Goal: Information Seeking & Learning: Learn about a topic

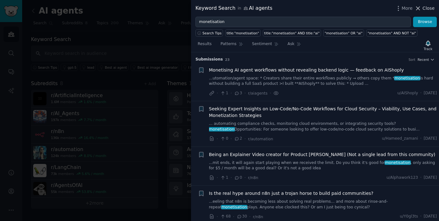
scroll to position [733, 0]
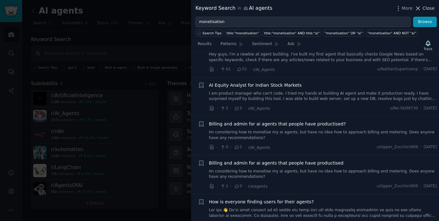
click at [427, 8] on span "Close" at bounding box center [428, 8] width 12 height 7
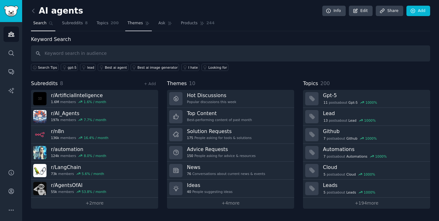
click at [136, 25] on span "Themes" at bounding box center [134, 24] width 15 height 6
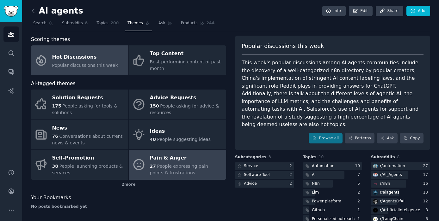
click at [174, 161] on div "Pain & Anger" at bounding box center [186, 159] width 73 height 10
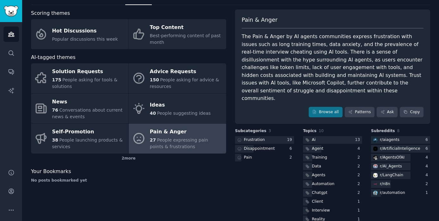
scroll to position [31, 0]
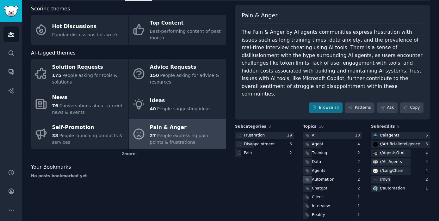
click at [318, 177] on div "Automation" at bounding box center [323, 180] width 22 height 6
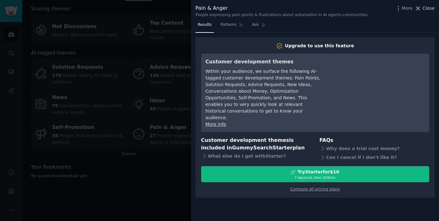
click at [433, 8] on span "Close" at bounding box center [428, 8] width 12 height 7
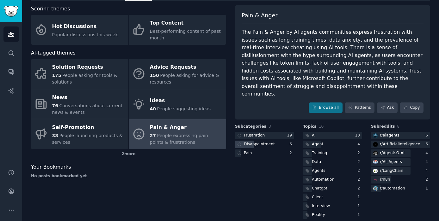
click at [278, 141] on div "Disappointment" at bounding box center [264, 145] width 59 height 8
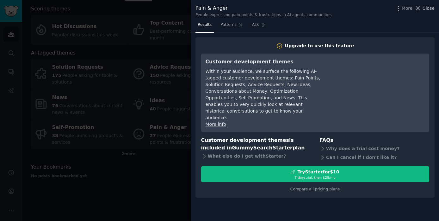
click at [429, 9] on span "Close" at bounding box center [428, 8] width 12 height 7
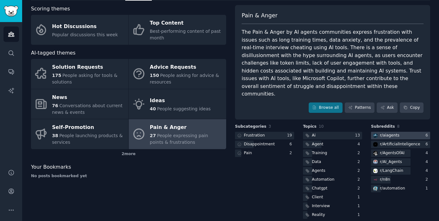
click at [400, 132] on div at bounding box center [400, 136] width 59 height 8
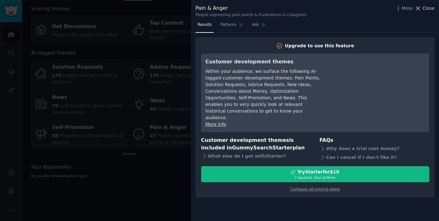
click at [430, 9] on span "Close" at bounding box center [428, 8] width 12 height 7
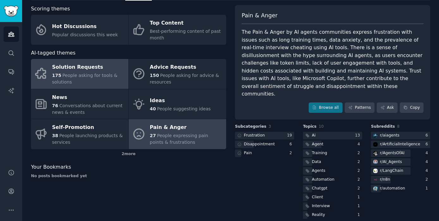
click at [97, 74] on span "People asking for tools & solutions" at bounding box center [84, 79] width 65 height 12
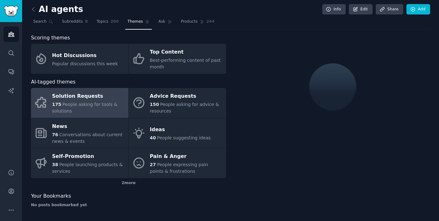
scroll to position [31, 0]
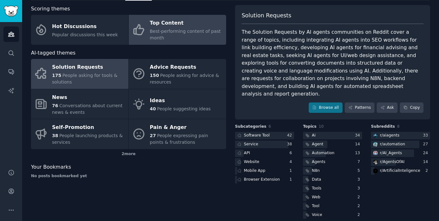
click at [196, 35] on div "Best-performing content of past month" at bounding box center [186, 34] width 73 height 13
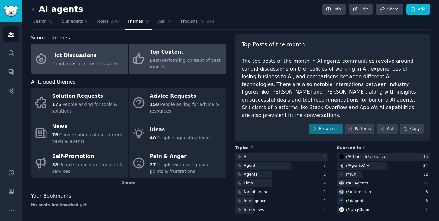
click at [86, 51] on div "Hot Discussions" at bounding box center [85, 56] width 66 height 10
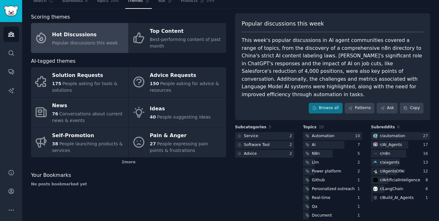
scroll to position [23, 0]
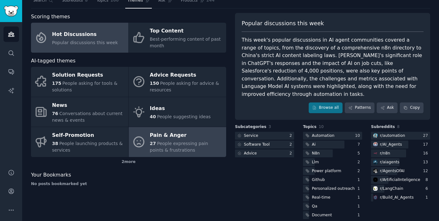
click at [186, 133] on div "Pain & Anger" at bounding box center [186, 136] width 73 height 10
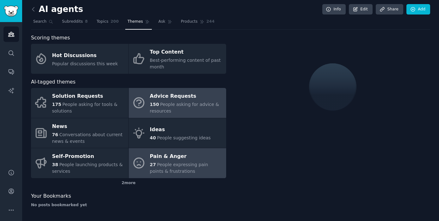
scroll to position [23, 0]
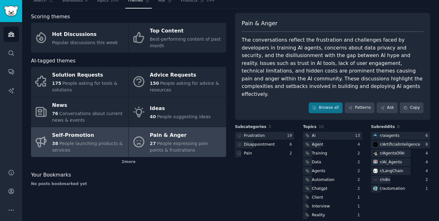
click at [81, 134] on div "Self-Promotion" at bounding box center [88, 136] width 73 height 10
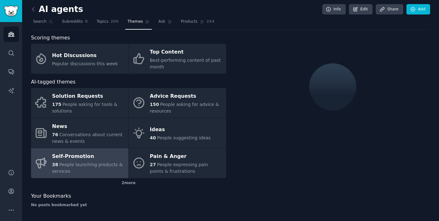
scroll to position [23, 0]
